Goal: Information Seeking & Learning: Learn about a topic

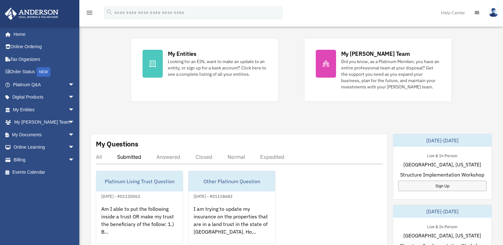
scroll to position [127, 0]
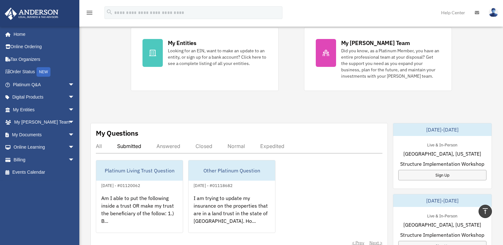
click at [163, 149] on div "Answered" at bounding box center [168, 146] width 24 height 6
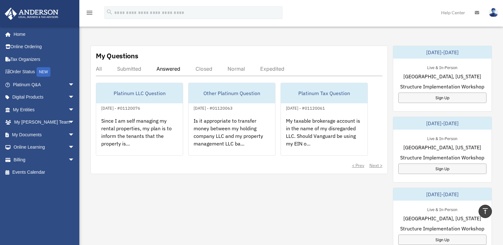
scroll to position [222, 0]
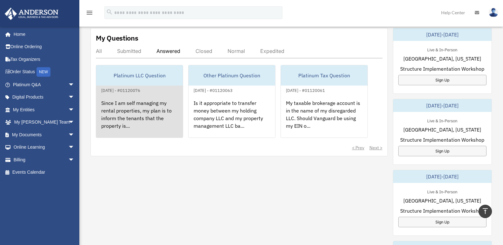
click at [142, 130] on div "Since I am self managing my rental properties, my plan is to inform the tenants…" at bounding box center [139, 118] width 87 height 49
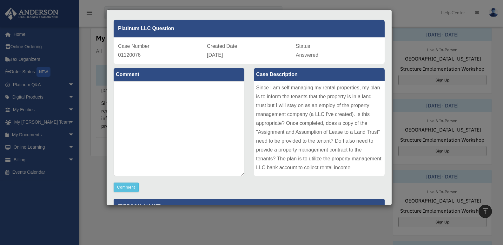
scroll to position [0, 0]
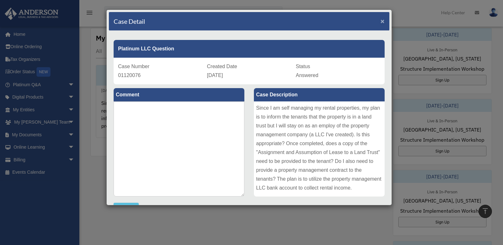
click at [380, 18] on span "×" at bounding box center [382, 20] width 4 height 7
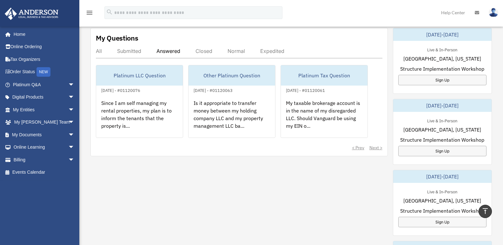
click at [212, 52] on div "Closed" at bounding box center [203, 51] width 17 height 6
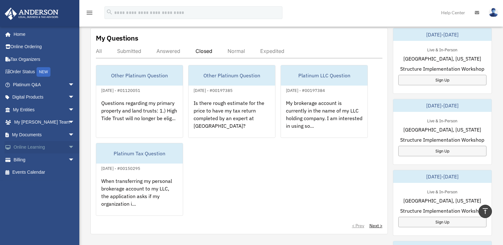
click at [60, 146] on link "Online Learning arrow_drop_down" at bounding box center [44, 147] width 80 height 13
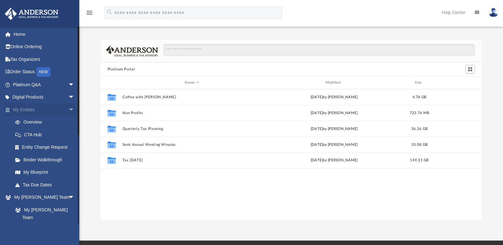
scroll to position [140, 376]
click at [68, 109] on span "arrow_drop_down" at bounding box center [74, 109] width 13 height 13
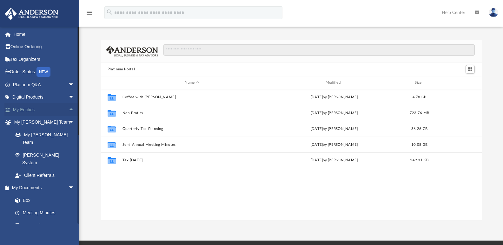
click at [68, 110] on span "arrow_drop_up" at bounding box center [74, 109] width 13 height 13
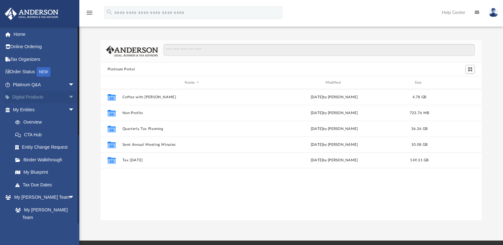
click at [68, 97] on span "arrow_drop_down" at bounding box center [74, 97] width 13 height 13
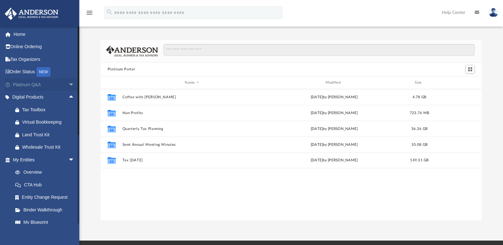
click at [68, 84] on span "arrow_drop_down" at bounding box center [74, 84] width 13 height 13
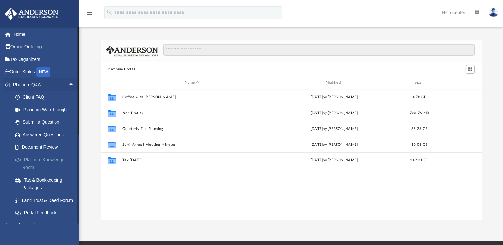
click at [38, 159] on link "Platinum Knowledge Room" at bounding box center [46, 164] width 75 height 20
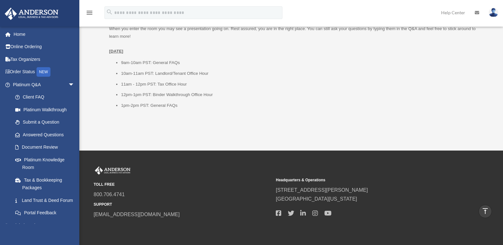
scroll to position [885, 0]
